Goal: Navigation & Orientation: Find specific page/section

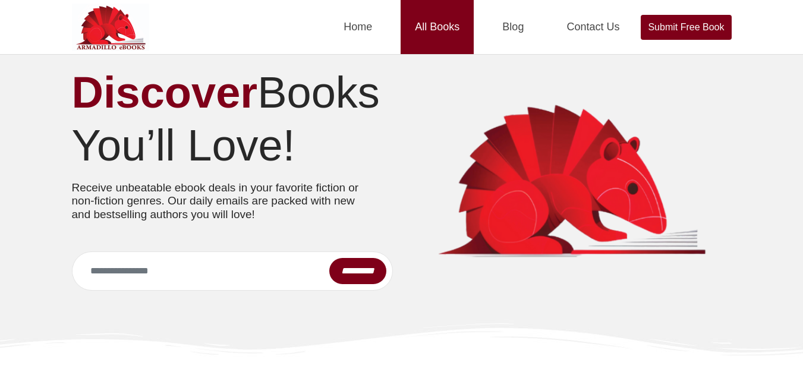
click at [423, 30] on link "All Books" at bounding box center [436, 27] width 73 height 54
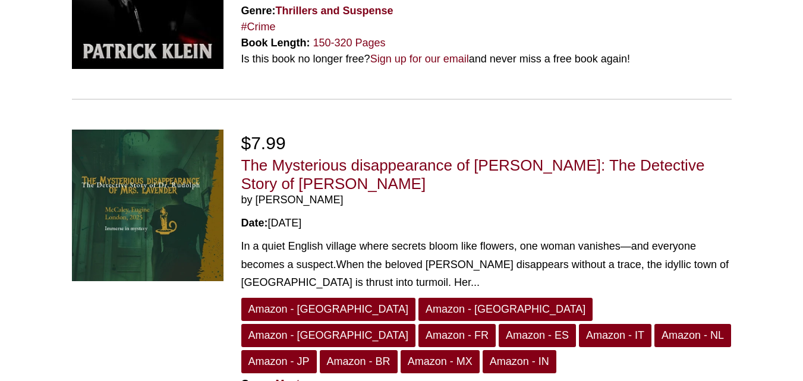
scroll to position [3182, 0]
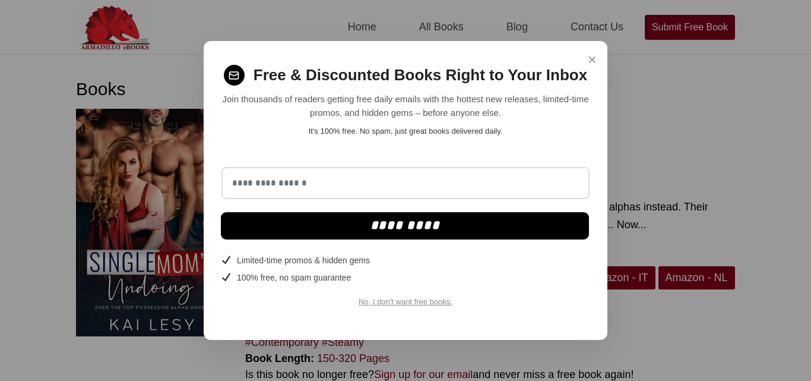
drag, startPoint x: 0, startPoint y: 0, endPoint x: 591, endPoint y: 57, distance: 593.8
click at [591, 57] on span "×" at bounding box center [592, 59] width 9 height 23
